Goal: Information Seeking & Learning: Learn about a topic

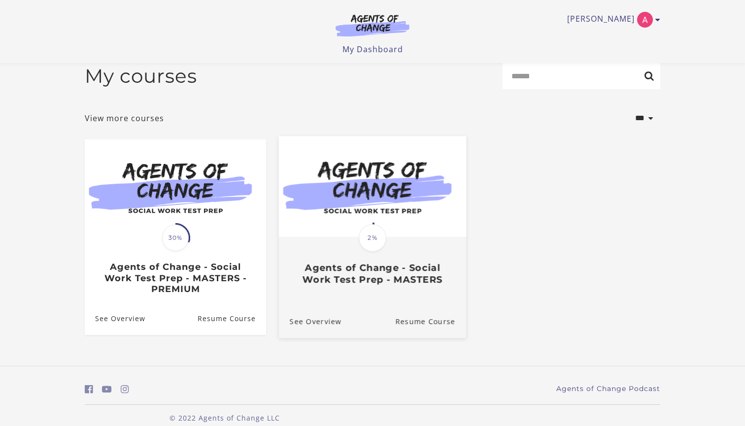
scroll to position [15, 0]
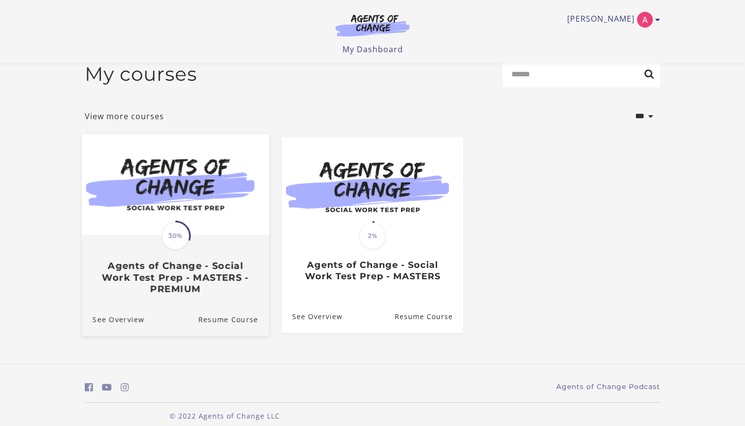
click at [181, 226] on span "30%" at bounding box center [176, 236] width 28 height 28
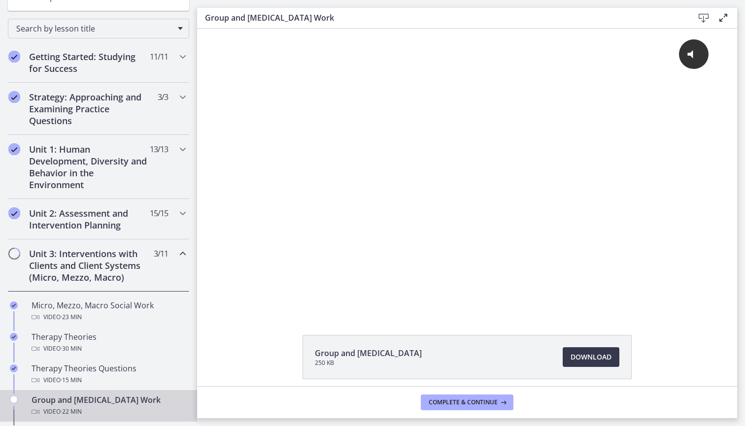
scroll to position [197, 0]
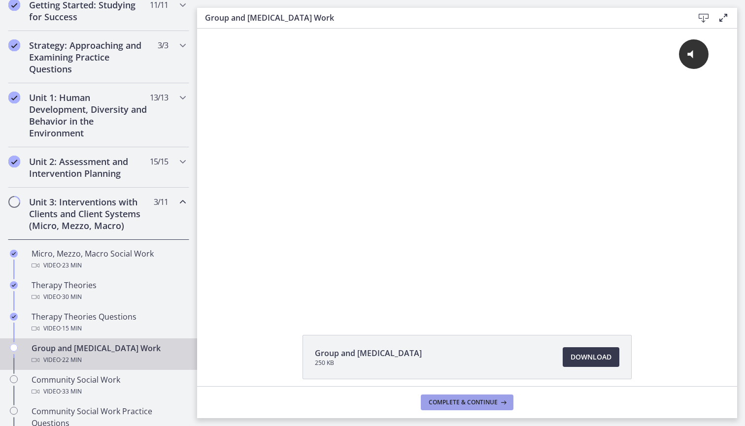
click at [446, 408] on button "Complete & continue" at bounding box center [467, 403] width 93 height 16
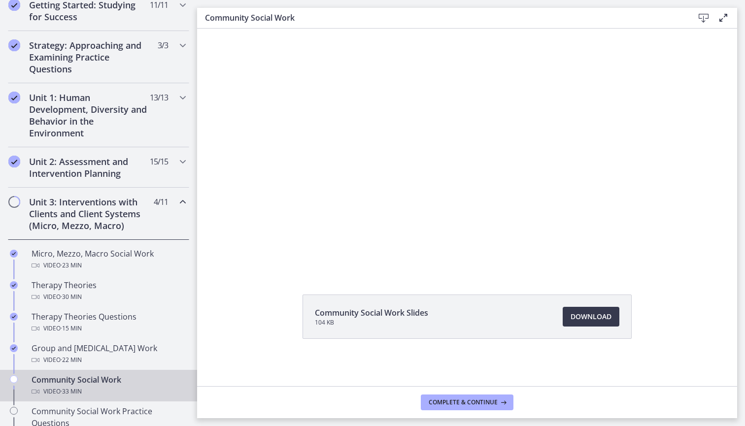
scroll to position [40, 0]
click at [467, 409] on button "Complete & continue" at bounding box center [467, 403] width 93 height 16
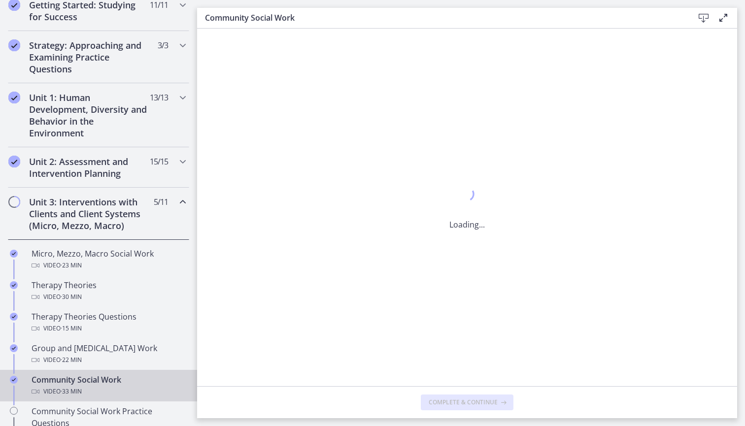
scroll to position [0, 0]
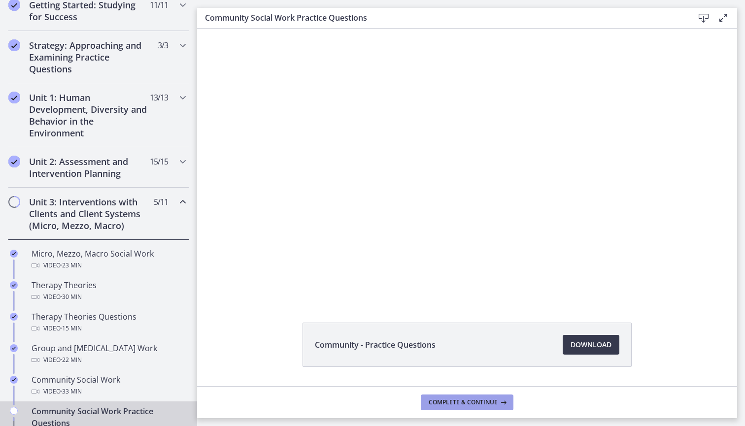
click at [471, 401] on span "Complete & continue" at bounding box center [463, 403] width 69 height 8
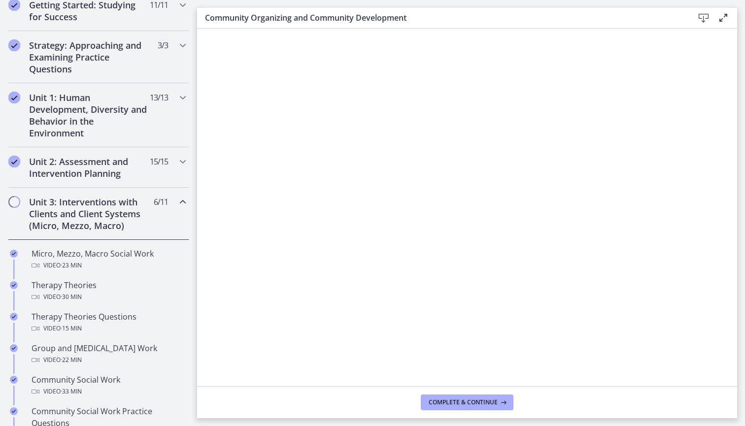
click at [469, 401] on span "Complete & continue" at bounding box center [463, 403] width 69 height 8
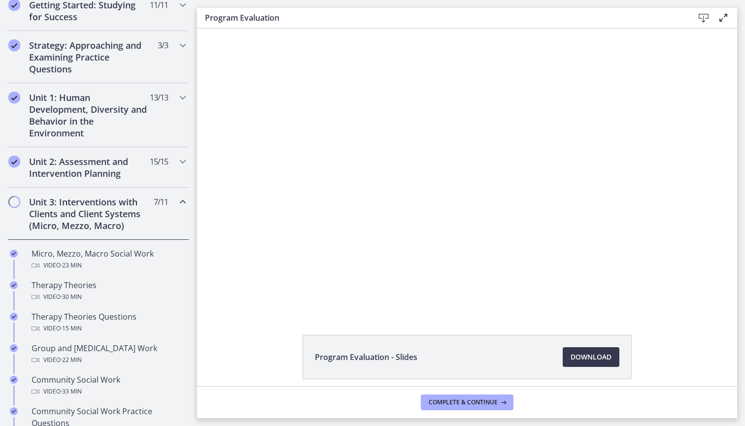
click at [469, 401] on span "Complete & continue" at bounding box center [463, 403] width 69 height 8
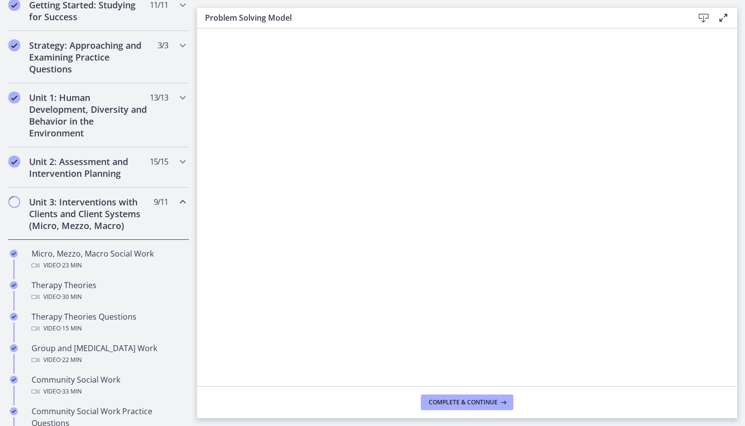
click at [469, 401] on span "Complete & continue" at bounding box center [463, 403] width 69 height 8
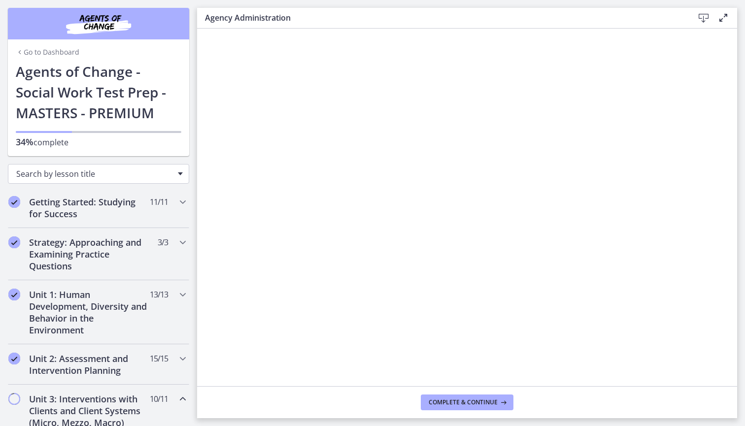
click at [177, 174] on div "Search by lesson title" at bounding box center [98, 174] width 181 height 20
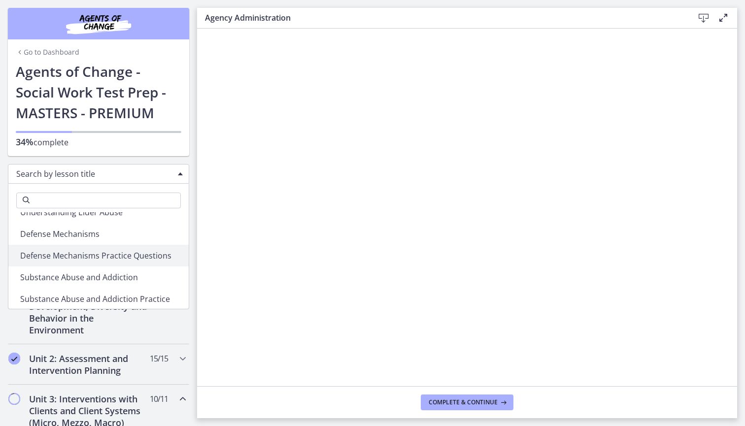
scroll to position [622, 0]
